Goal: Information Seeking & Learning: Check status

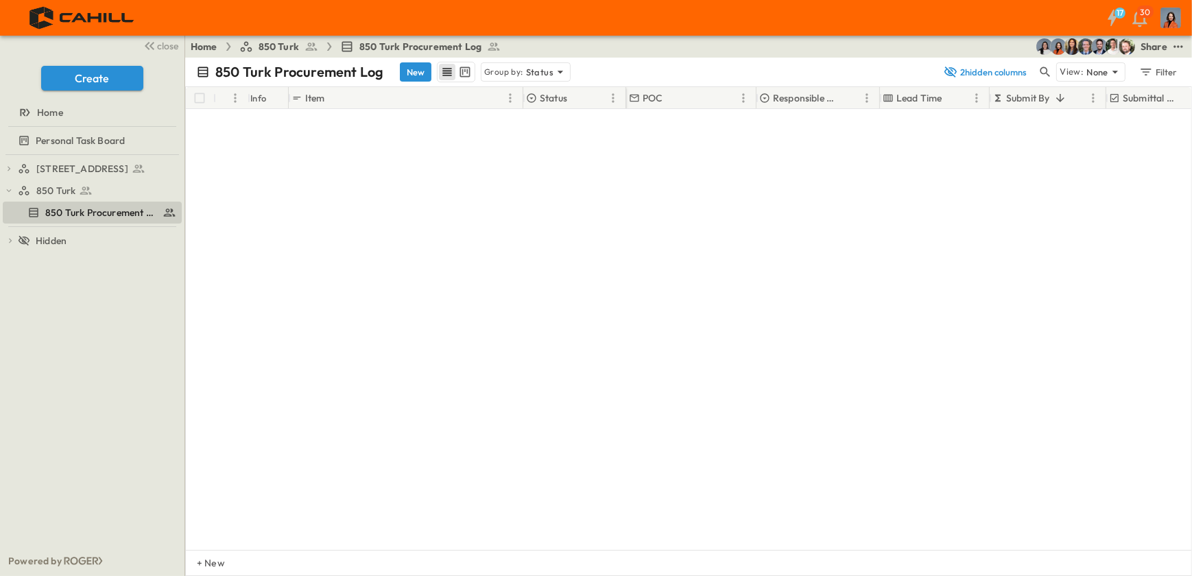
scroll to position [2681, 0]
